Goal: Navigation & Orientation: Find specific page/section

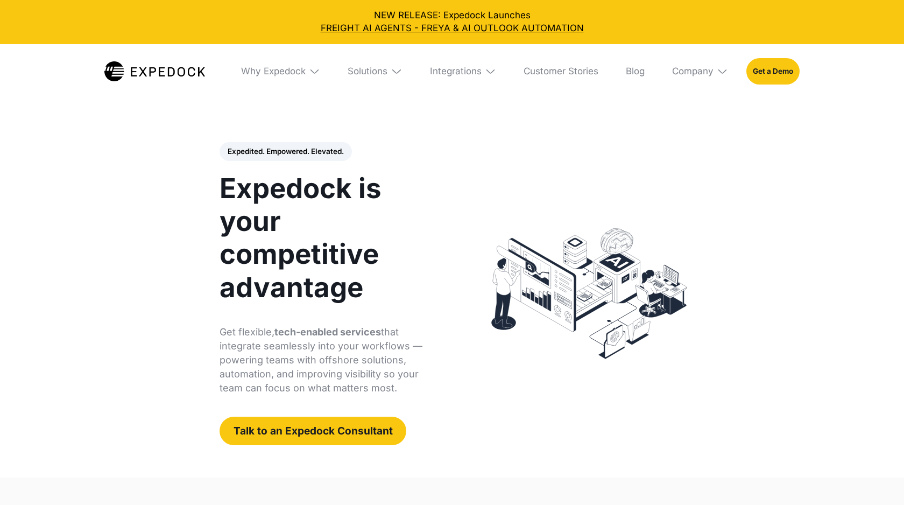
select select
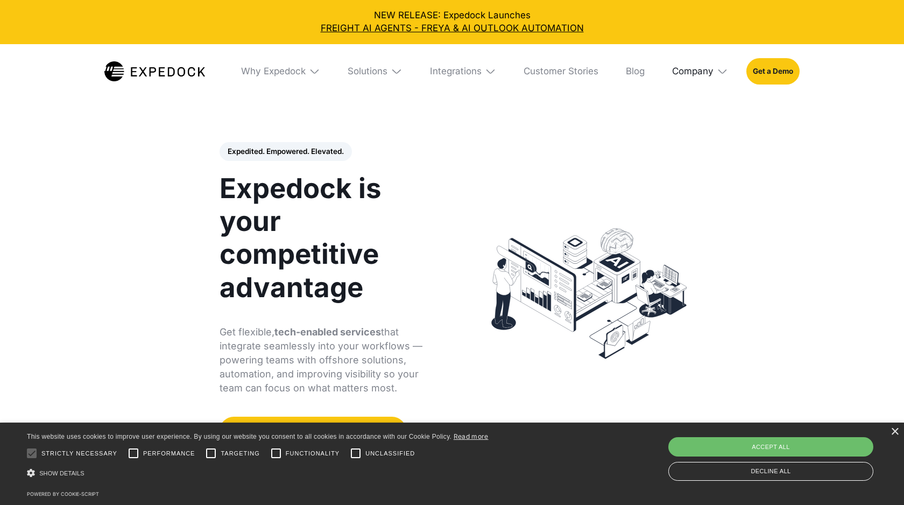
click at [692, 75] on div "Company" at bounding box center [692, 71] width 41 height 11
click at [689, 113] on link "About Us" at bounding box center [700, 114] width 74 height 30
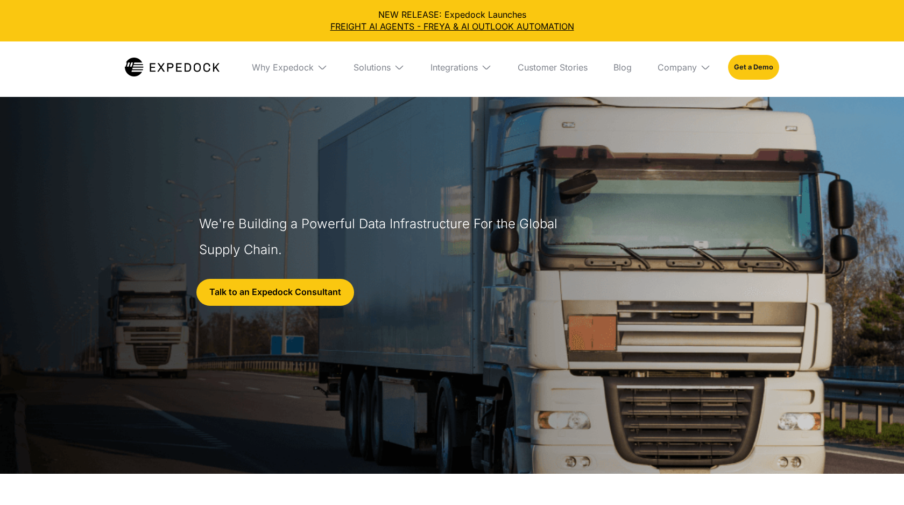
select select
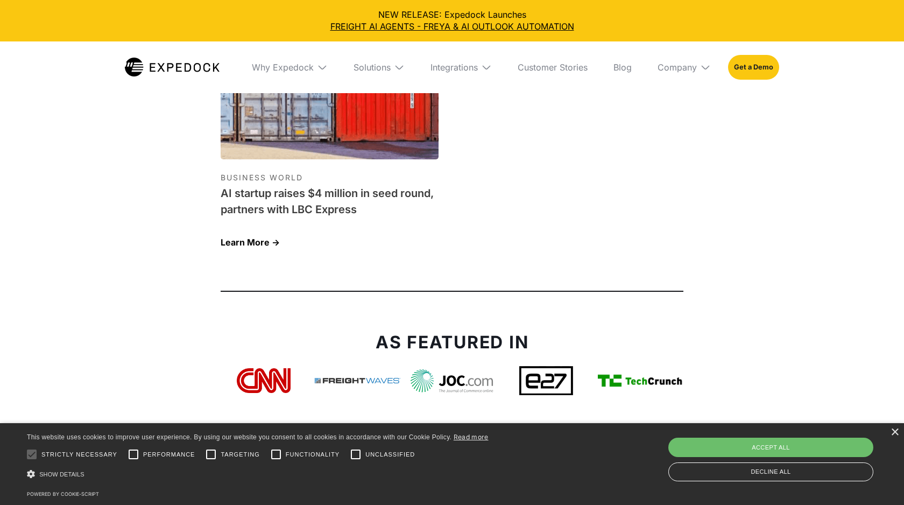
scroll to position [3724, 0]
